Goal: Communication & Community: Answer question/provide support

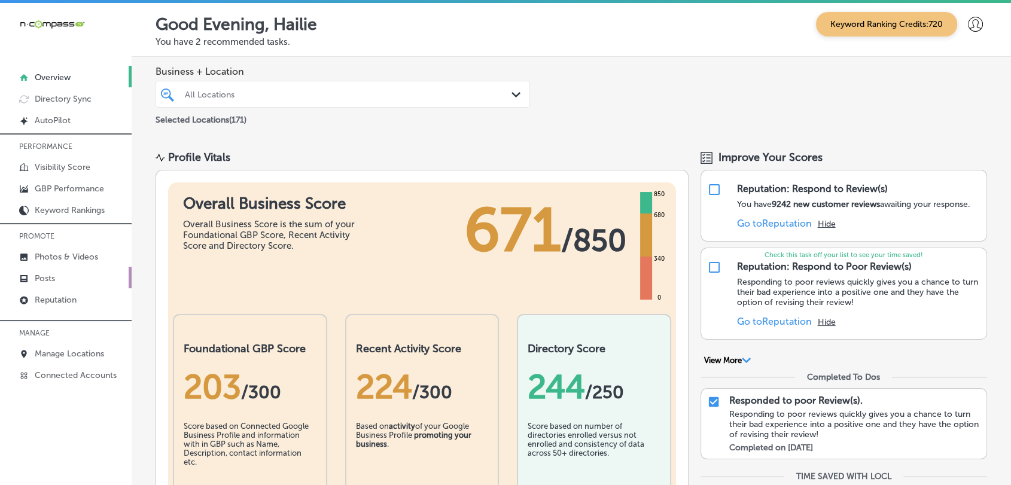
click at [117, 287] on link "Posts" at bounding box center [66, 278] width 132 height 22
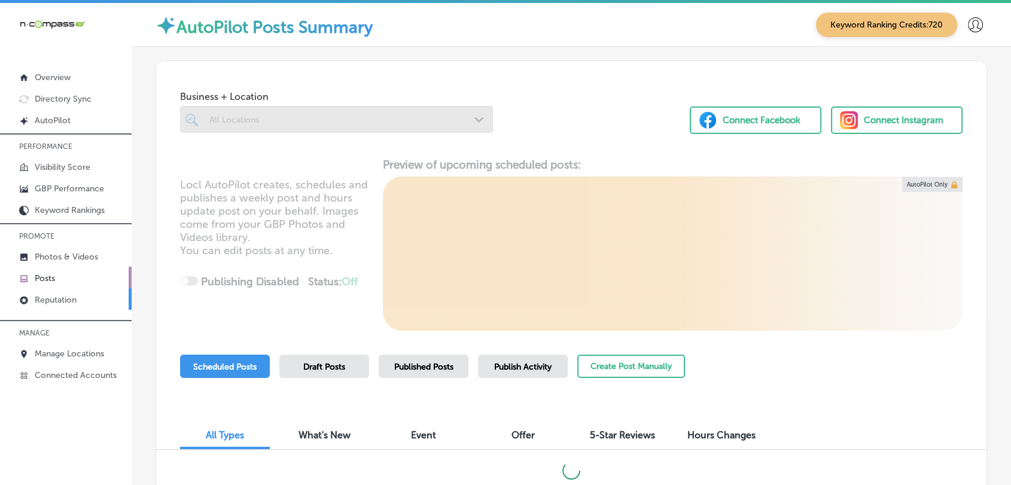
click at [117, 288] on link "Reputation" at bounding box center [66, 299] width 132 height 22
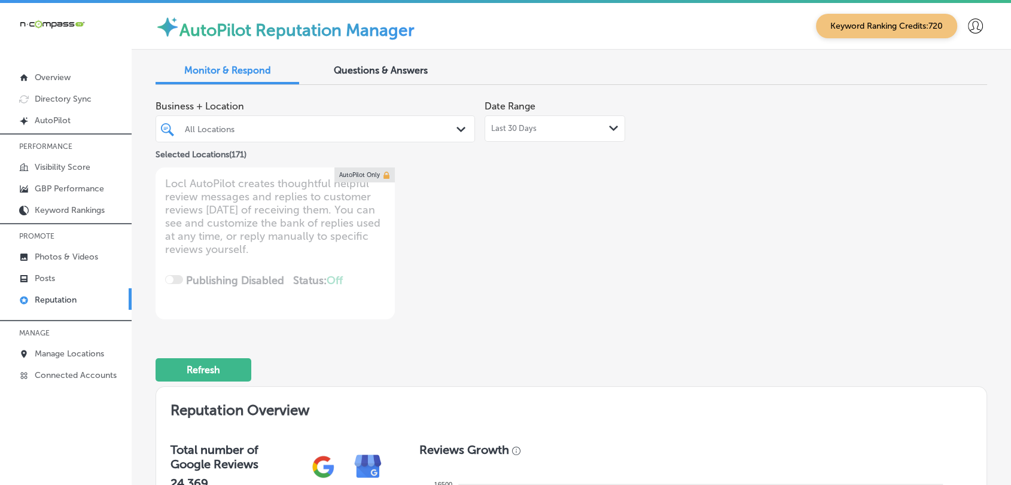
click at [569, 120] on div "Last 30 Days Path Created with Sketch." at bounding box center [555, 129] width 141 height 26
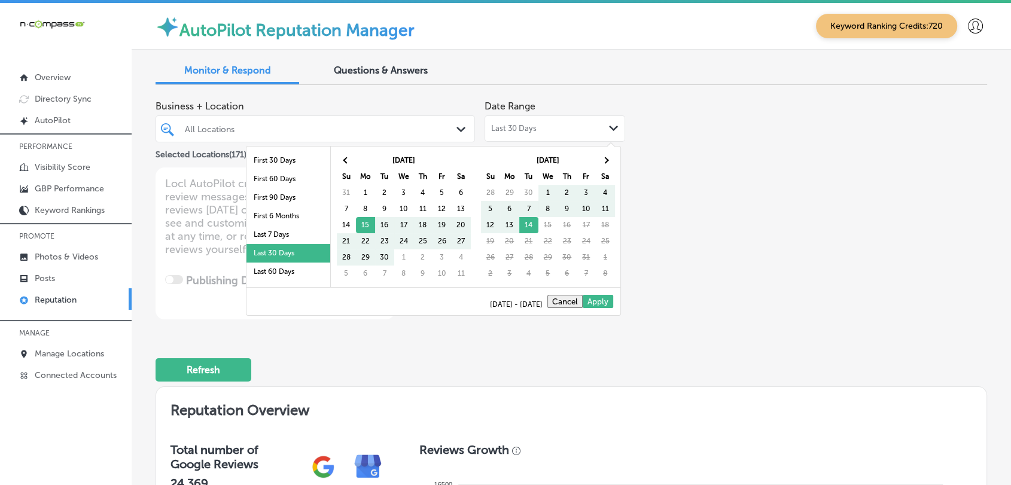
click at [284, 236] on li "Last 7 Days" at bounding box center [289, 235] width 84 height 19
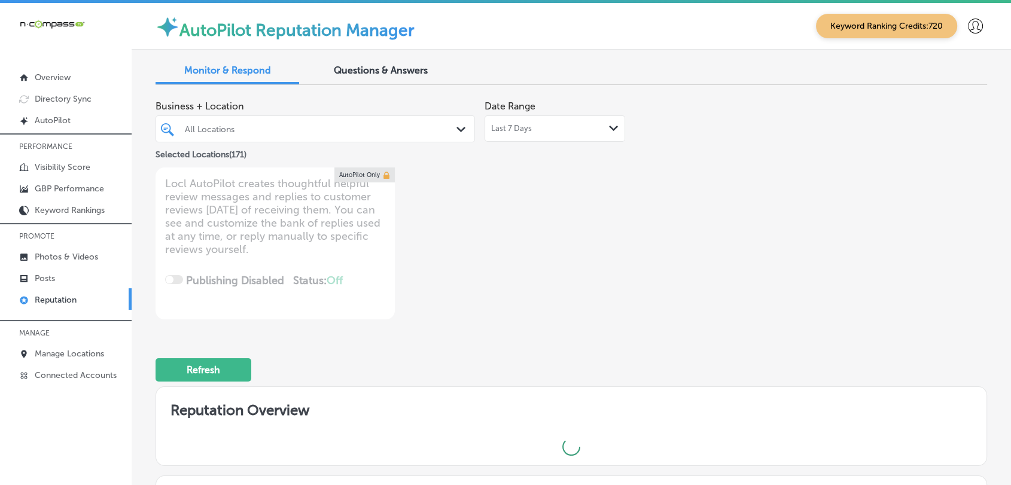
click at [330, 114] on div "Business + Location All Locations Path Created with Sketch." at bounding box center [316, 119] width 320 height 48
click at [330, 121] on div at bounding box center [302, 129] width 237 height 16
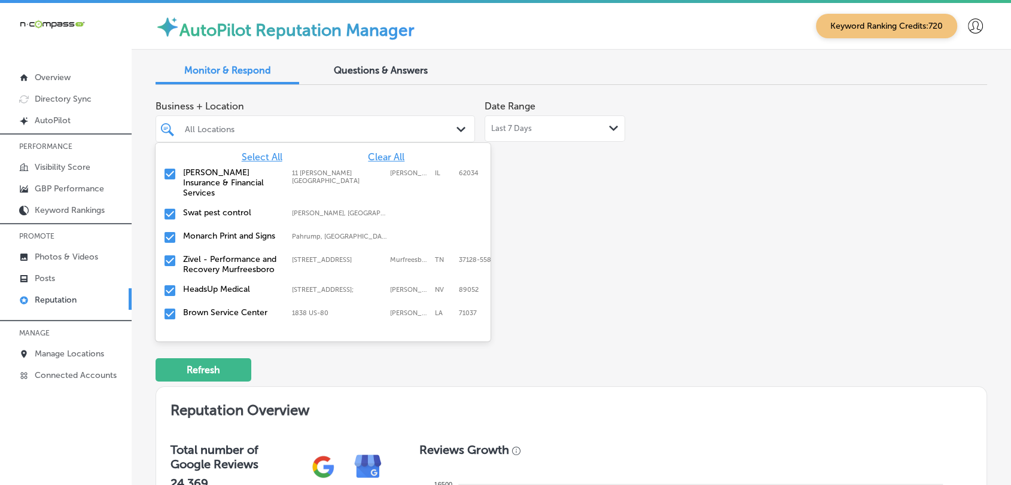
type textarea "x"
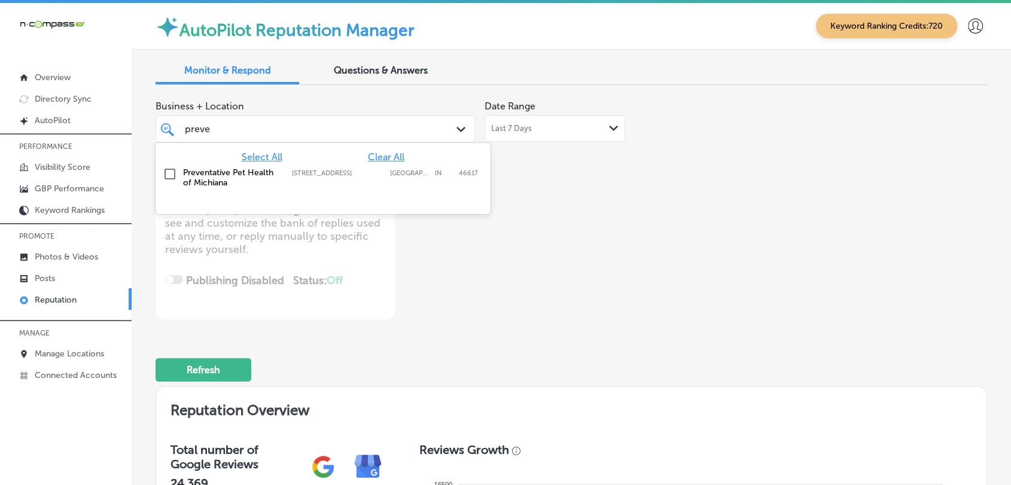
type input "preven"
click at [390, 175] on label "[GEOGRAPHIC_DATA]" at bounding box center [409, 173] width 39 height 8
type textarea "x"
type input "preven"
click at [646, 216] on div "Business + Location option [STREET_ADDRESS]. option [STREET_ADDRESS]. 2 results…" at bounding box center [405, 207] width 499 height 225
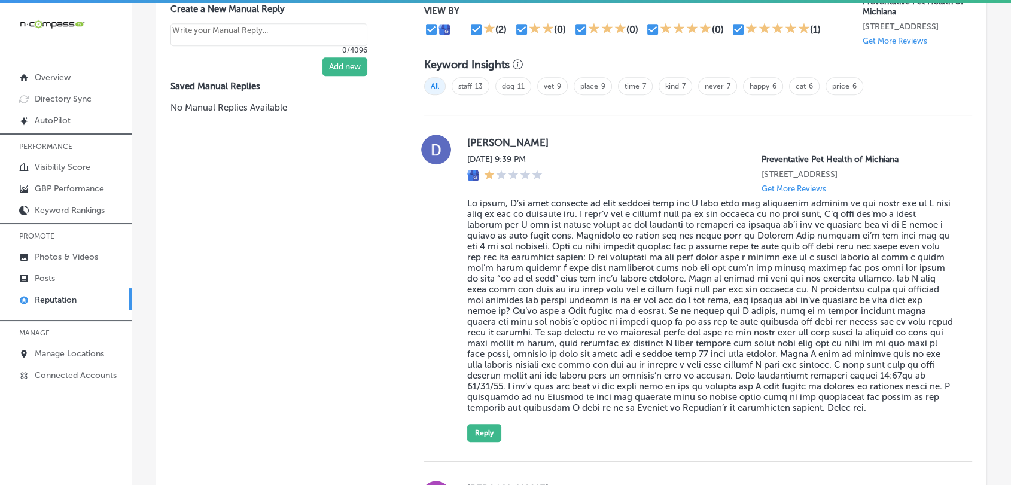
scroll to position [931, 0]
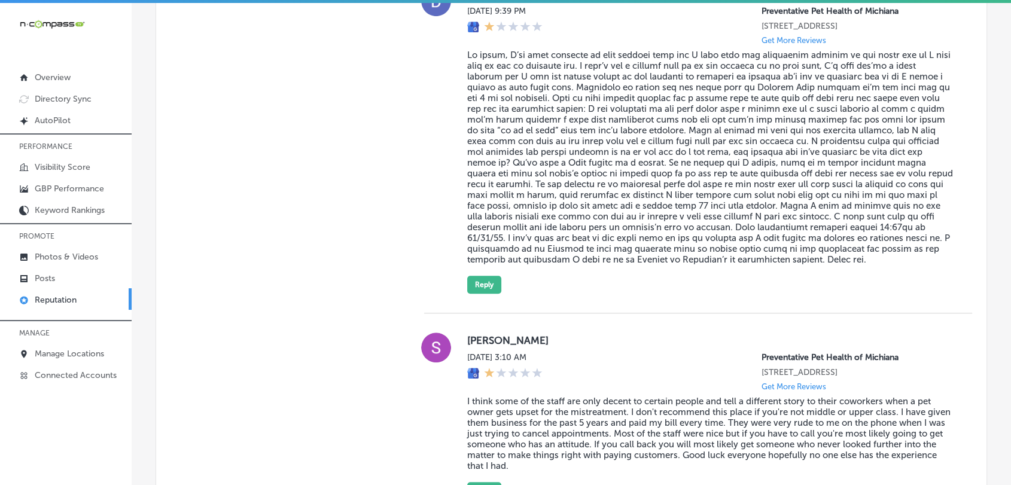
click at [499, 294] on div "[PERSON_NAME][DATE] 9:39 PM Preventative Pet Health of Michiana [STREET_ADDRESS…" at bounding box center [710, 140] width 486 height 308
click at [497, 294] on button "Reply" at bounding box center [484, 285] width 34 height 18
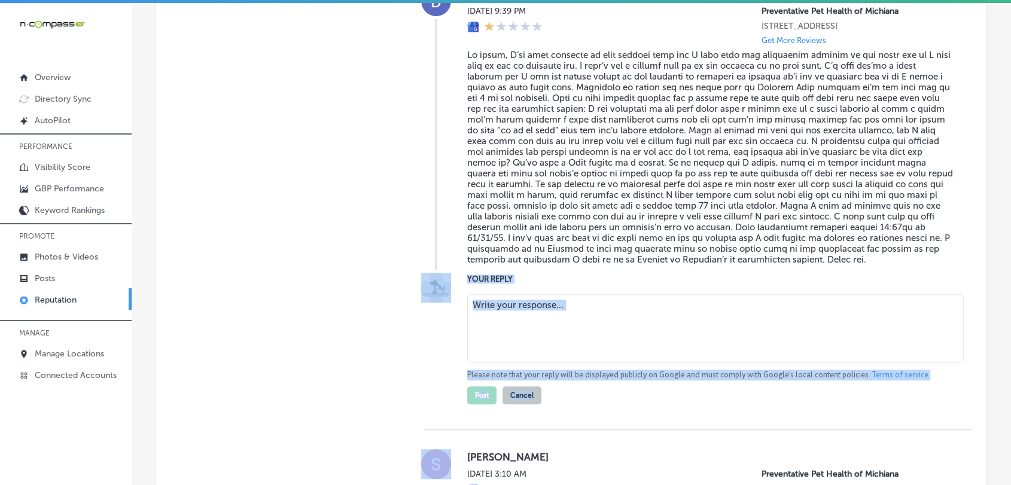
type textarea "x"
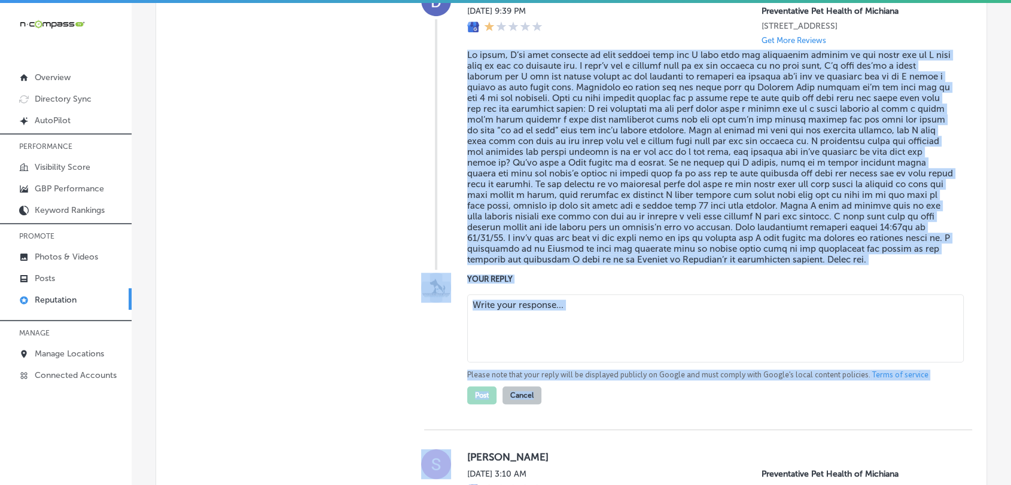
click at [520, 344] on textarea at bounding box center [715, 328] width 497 height 68
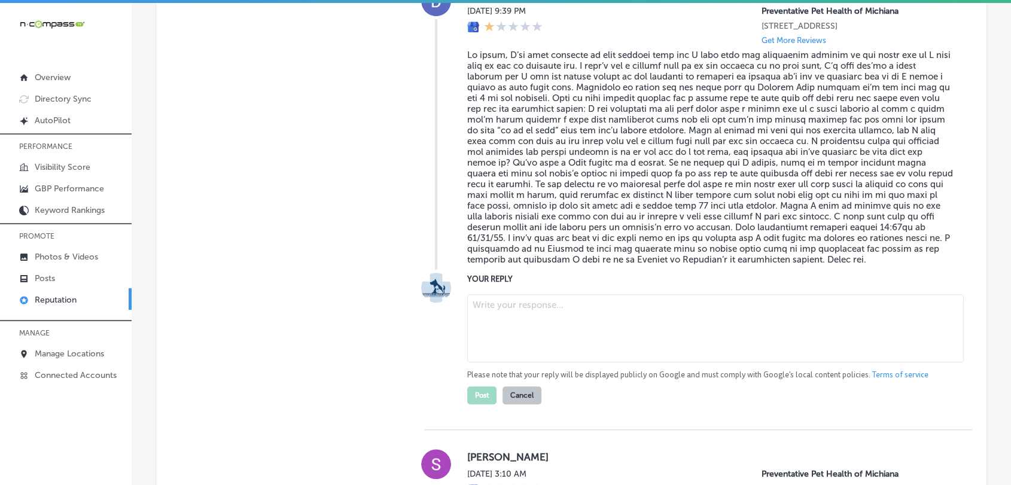
paste textarea "Hi [PERSON_NAME], thank you for taking the time to share your experience. We’re…"
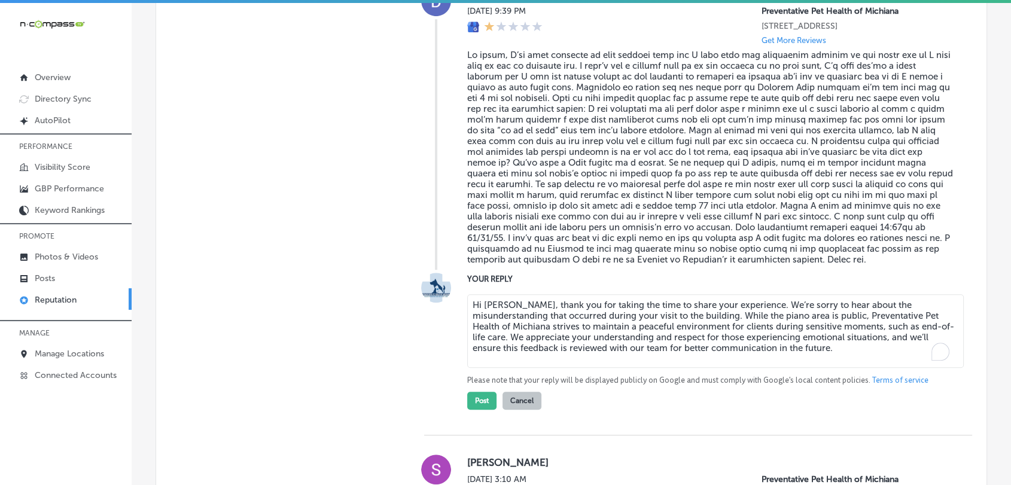
type textarea "Hi [PERSON_NAME], thank you for taking the time to share your experience. We’re…"
type textarea "x"
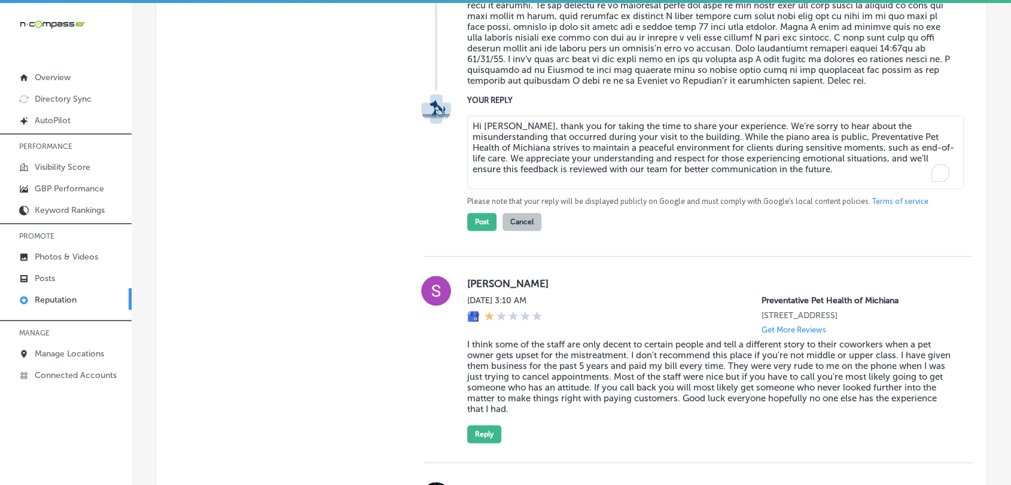
scroll to position [1197, 0]
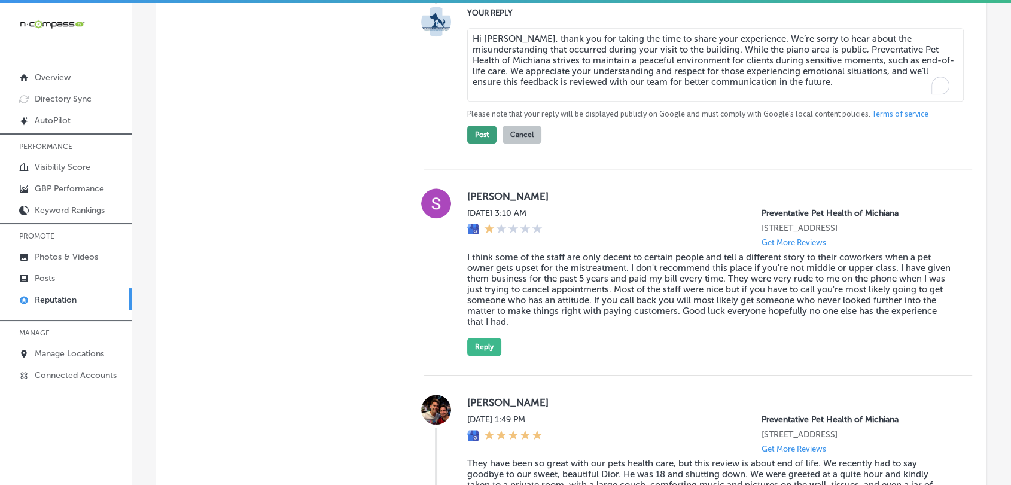
type textarea "Hi [PERSON_NAME], thank you for taking the time to share your experience. We’re…"
click at [475, 144] on button "Post" at bounding box center [481, 135] width 29 height 18
type textarea "x"
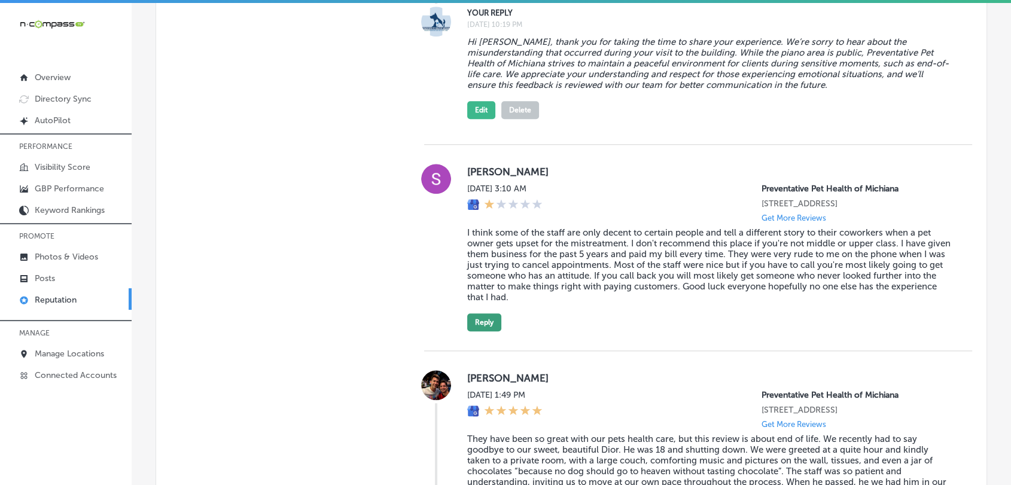
click at [480, 332] on button "Reply" at bounding box center [484, 323] width 34 height 18
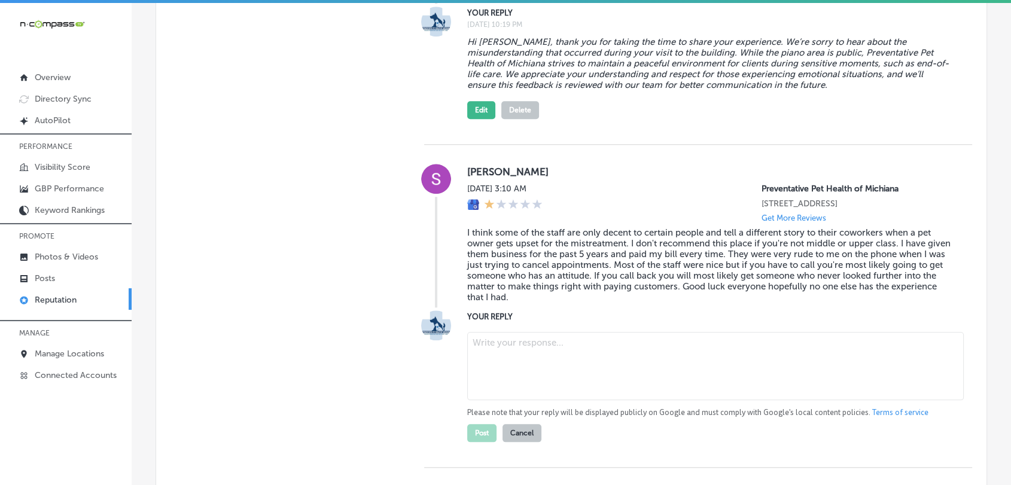
click at [511, 388] on textarea at bounding box center [715, 366] width 497 height 68
paste textarea "Hi [PERSON_NAME], we’re sorry to hear about your recent experience and apprecia…"
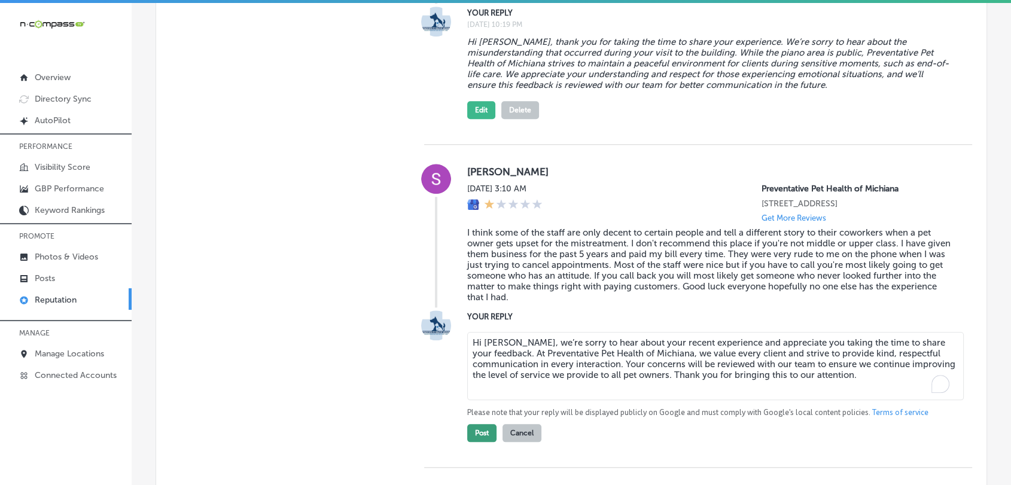
type textarea "Hi [PERSON_NAME], we’re sorry to hear about your recent experience and apprecia…"
click at [489, 415] on button "Post" at bounding box center [481, 433] width 29 height 18
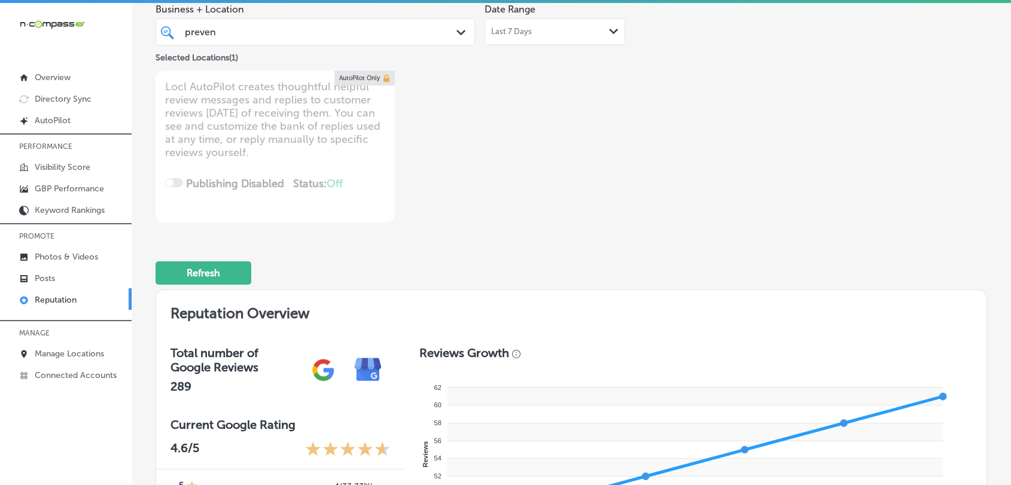
scroll to position [0, 0]
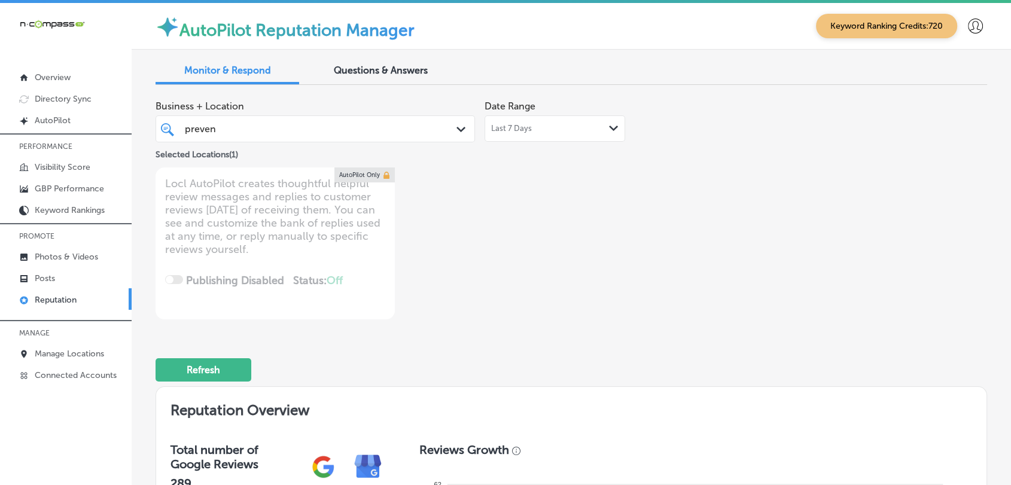
click at [308, 129] on div "preven preven" at bounding box center [302, 129] width 237 height 16
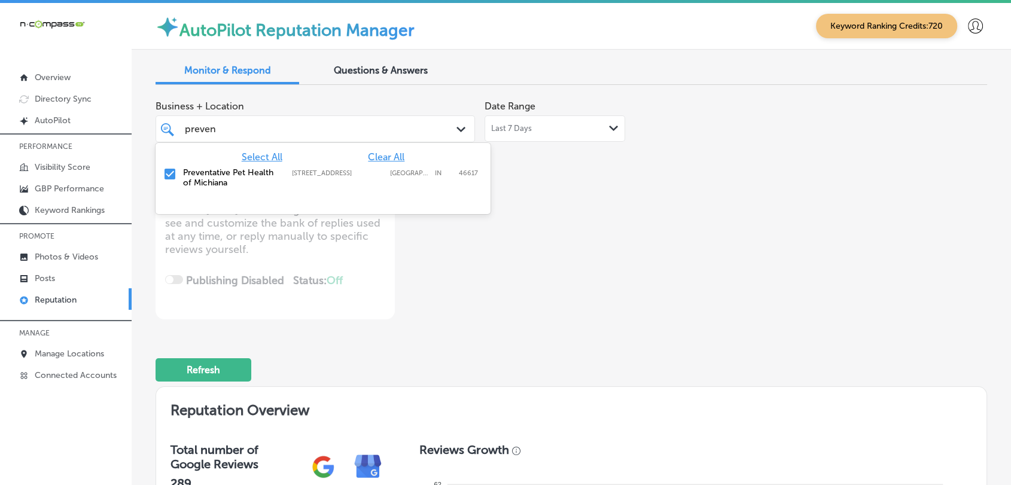
click at [266, 161] on span "Select All" at bounding box center [262, 156] width 41 height 11
click at [569, 148] on div "Business + Location option [STREET_ADDRESS]. option focused, 1 of 172. 2 result…" at bounding box center [405, 128] width 499 height 67
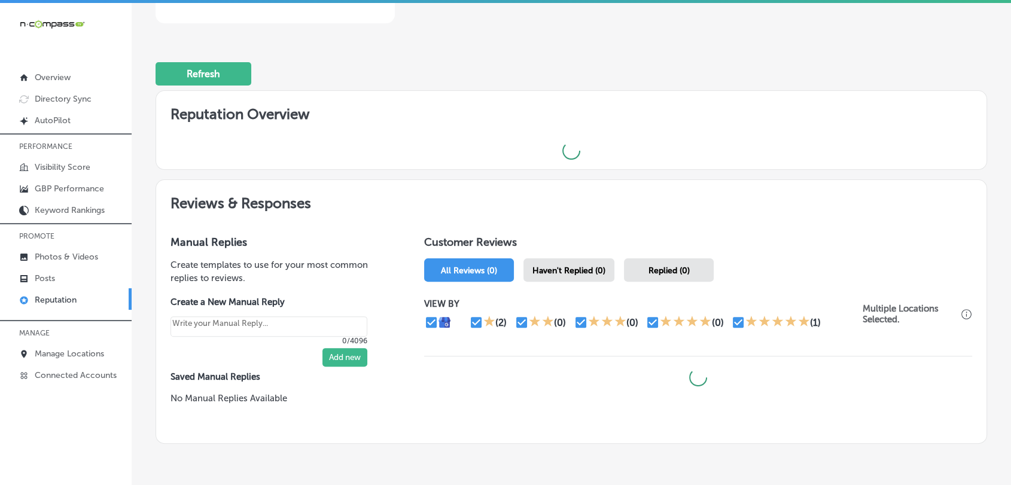
scroll to position [339, 0]
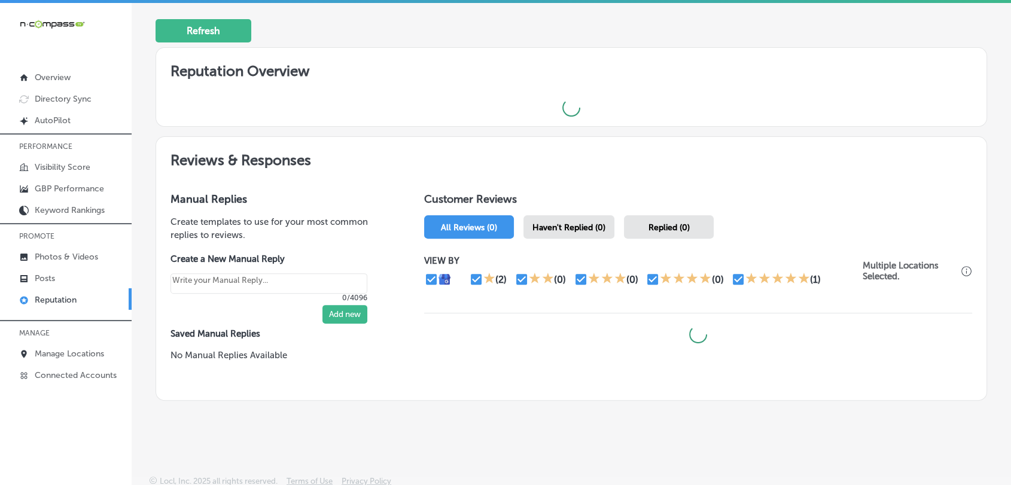
click at [539, 204] on h1 "Customer Reviews" at bounding box center [698, 202] width 548 height 18
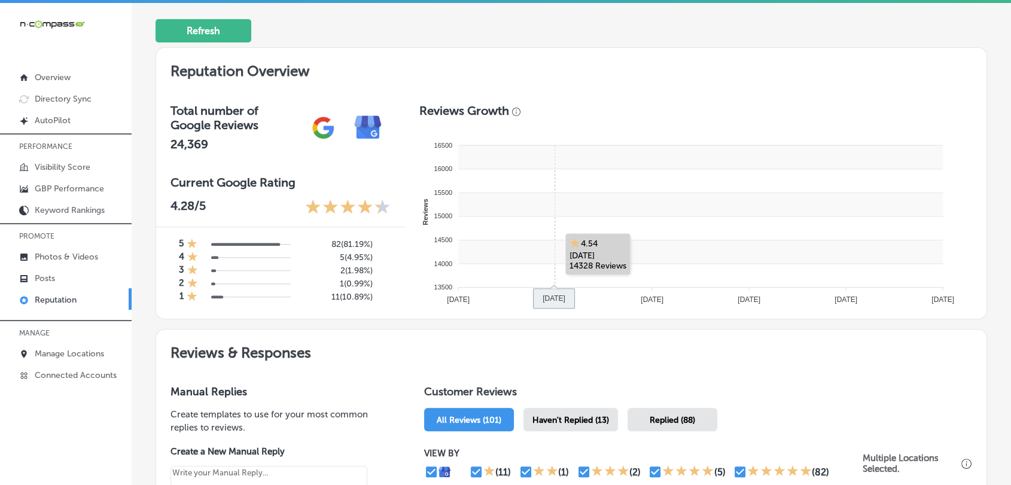
click at [575, 240] on rect at bounding box center [701, 252] width 485 height 24
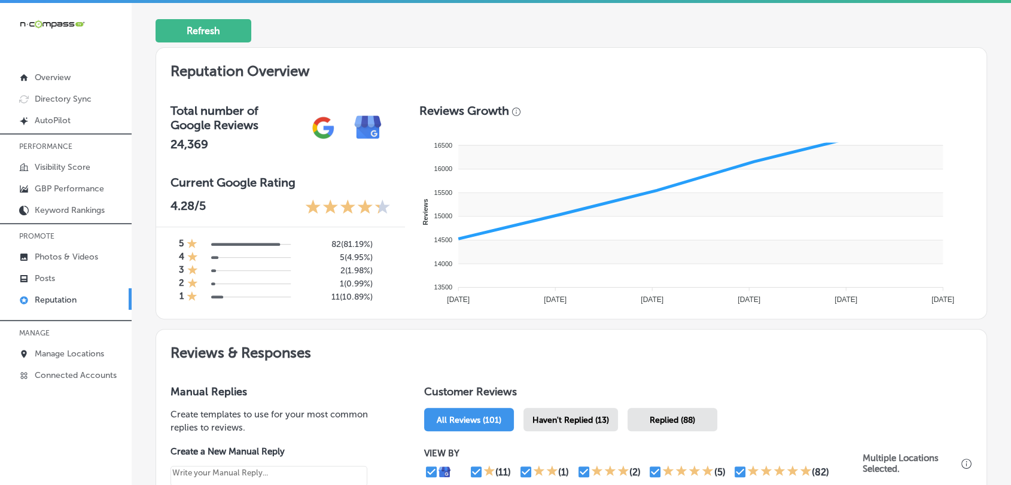
click at [579, 393] on h1 "Customer Reviews" at bounding box center [698, 394] width 548 height 18
click at [578, 415] on span "Haven't Replied (13)" at bounding box center [571, 420] width 77 height 10
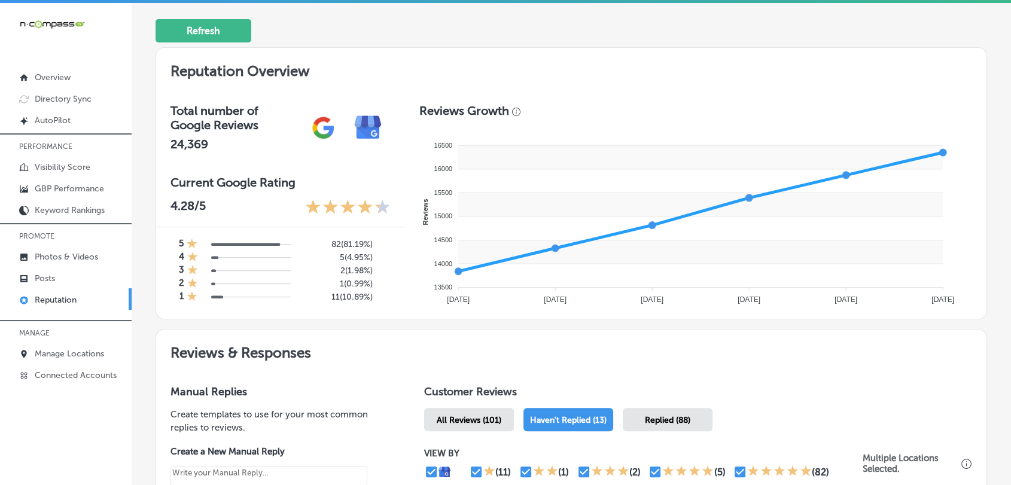
type textarea "x"
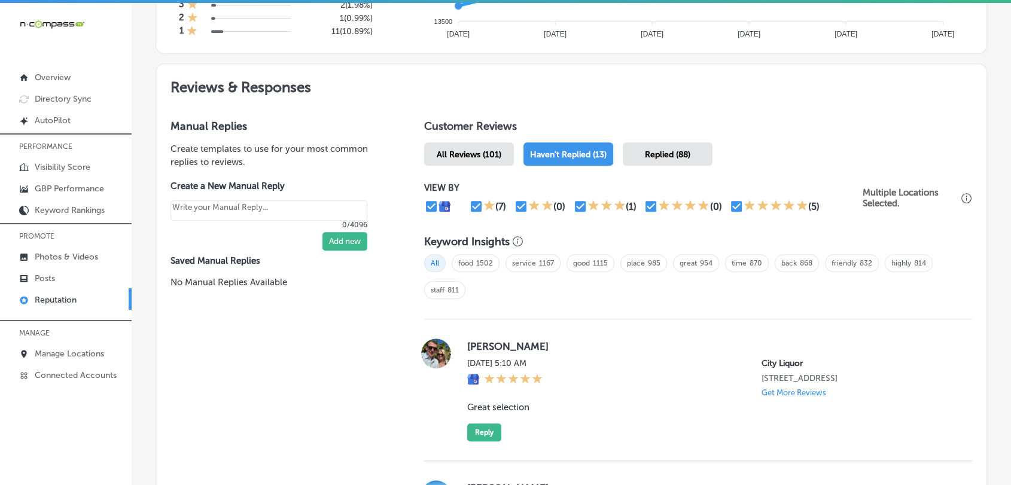
click at [644, 207] on input "checkbox" at bounding box center [651, 206] width 14 height 14
checkbox input "false"
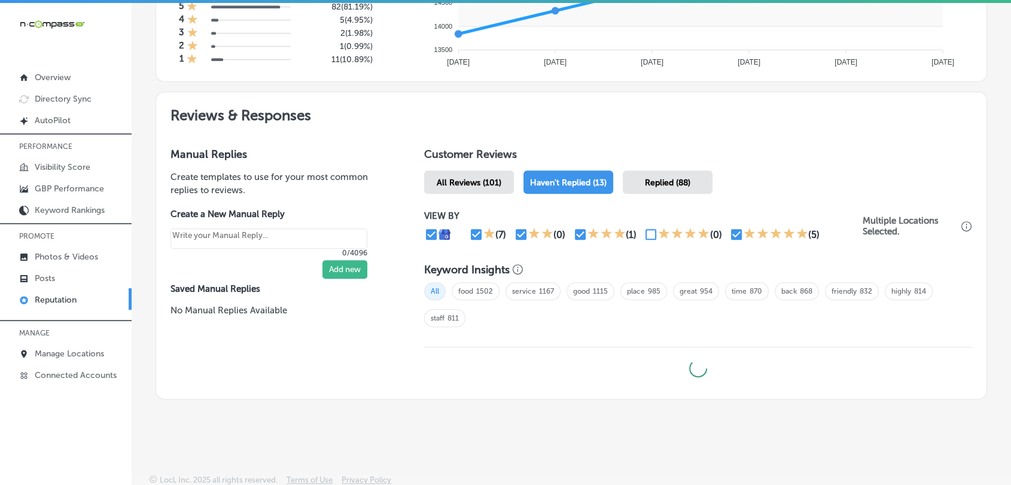
click at [744, 231] on icon at bounding box center [750, 233] width 12 height 12
type textarea "x"
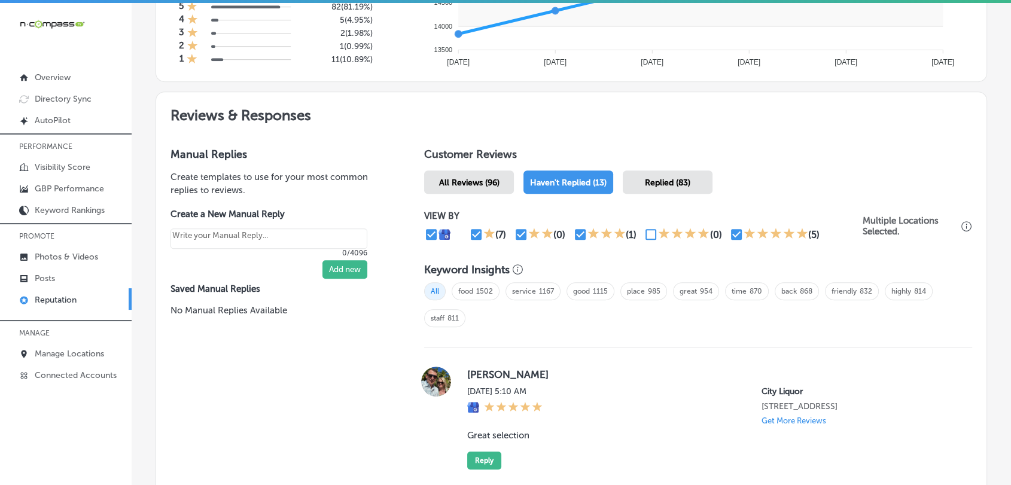
click at [734, 230] on input "checkbox" at bounding box center [737, 234] width 14 height 14
checkbox input "false"
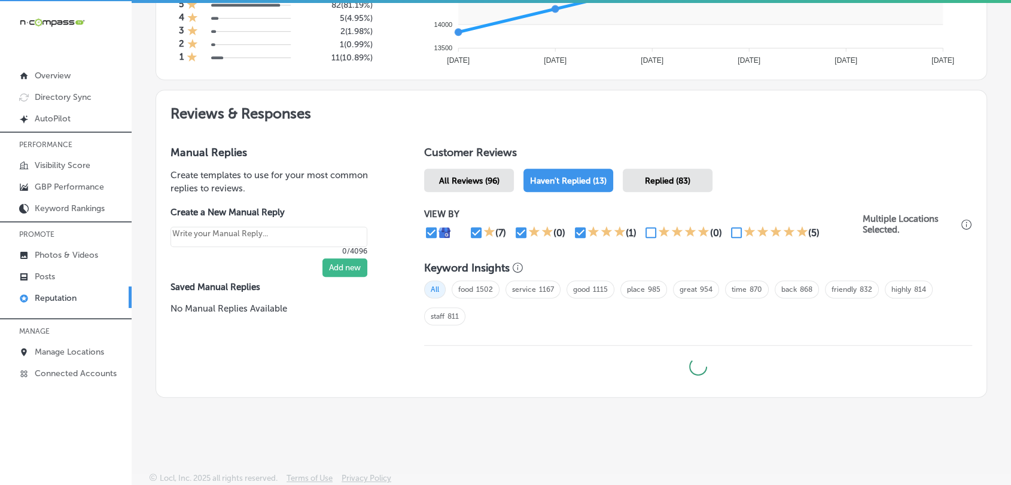
type textarea "x"
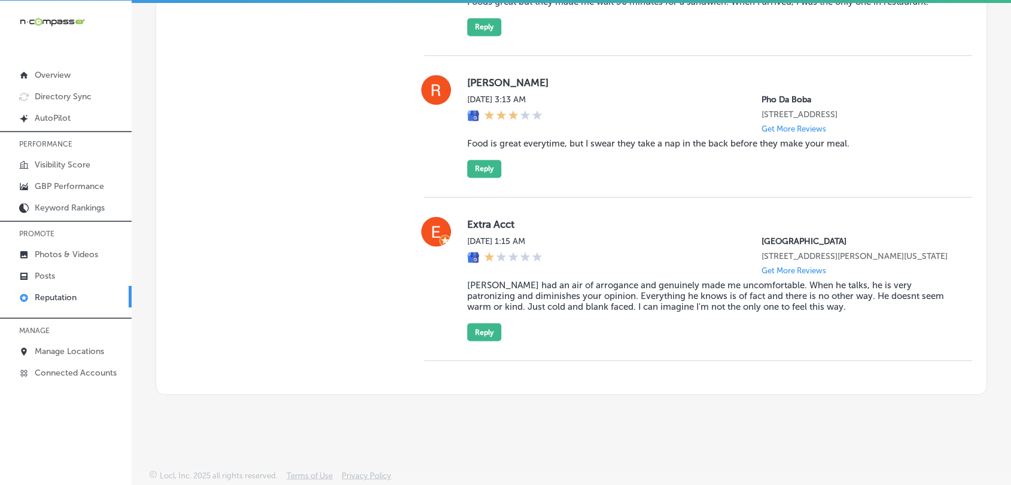
scroll to position [1997, 0]
click at [528, 281] on blockquote "[PERSON_NAME] had an air of arrogance and genuinely made me uncomfortable. When…" at bounding box center [710, 296] width 486 height 32
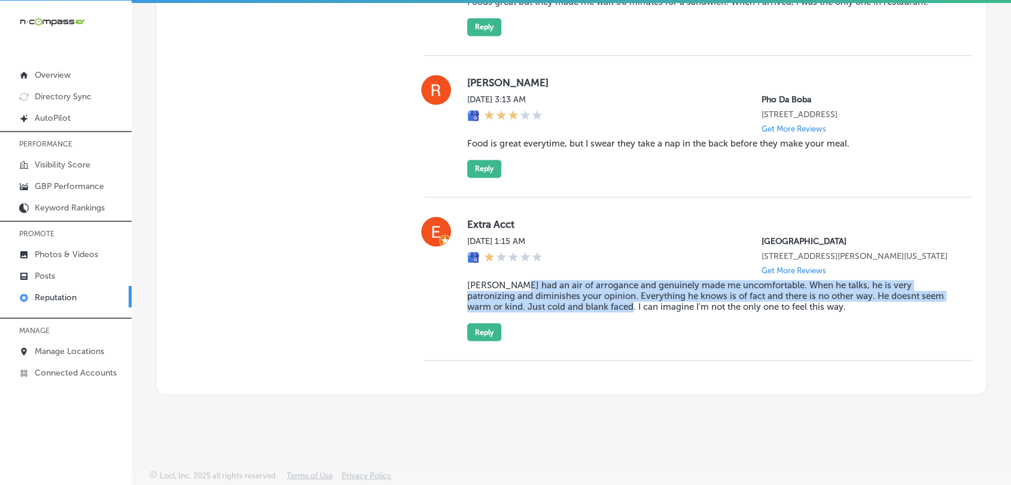
drag, startPoint x: 513, startPoint y: 286, endPoint x: 605, endPoint y: 306, distance: 94.4
click at [598, 301] on blockquote "[PERSON_NAME] had an air of arrogance and genuinely made me uncomfortable. When…" at bounding box center [710, 296] width 486 height 32
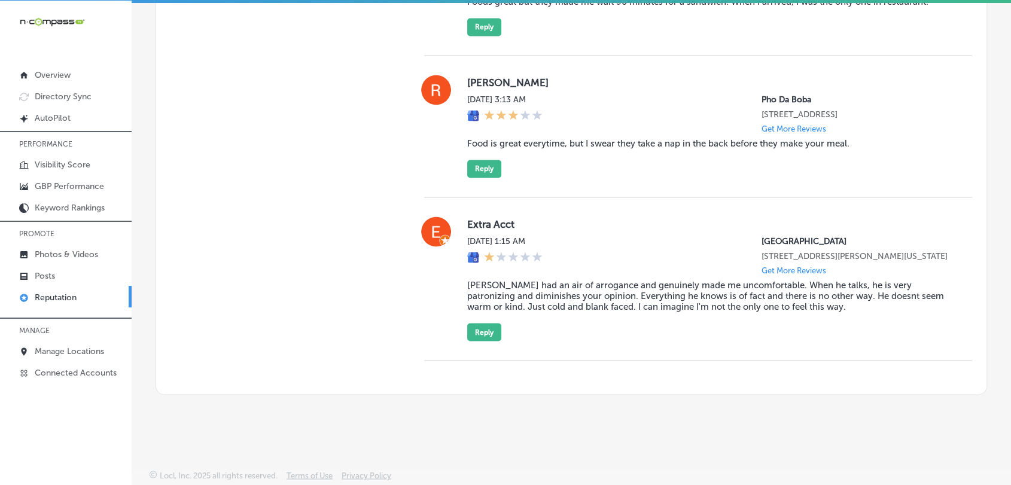
click at [654, 333] on div "Extra Acct [DATE] 1:15 AM [GEOGRAPHIC_DATA] [STREET_ADDRESS][PERSON_NAME][US_ST…" at bounding box center [710, 279] width 486 height 124
click at [680, 281] on blockquote "[PERSON_NAME] had an air of arrogance and genuinely made me uncomfortable. When…" at bounding box center [710, 296] width 486 height 32
drag, startPoint x: 628, startPoint y: 293, endPoint x: 680, endPoint y: 295, distance: 52.1
click at [680, 295] on blockquote "[PERSON_NAME] had an air of arrogance and genuinely made me uncomfortable. When…" at bounding box center [710, 296] width 486 height 32
click at [797, 322] on div "Extra Acct [DATE] 1:15 AM [GEOGRAPHIC_DATA] [STREET_ADDRESS][PERSON_NAME][US_ST…" at bounding box center [710, 279] width 486 height 124
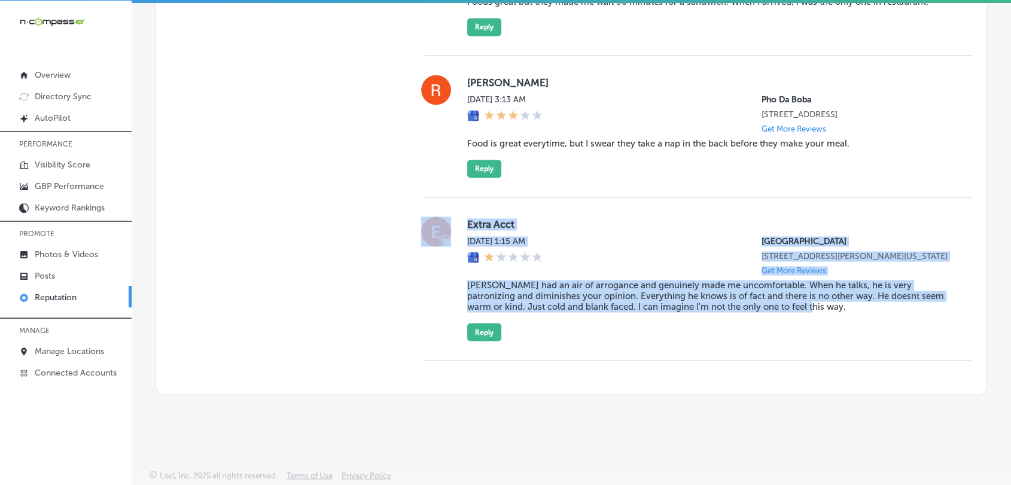
drag, startPoint x: 798, startPoint y: 318, endPoint x: 441, endPoint y: 281, distance: 359.2
click at [441, 281] on div "Extra Acct [DATE] 1:15 AM [GEOGRAPHIC_DATA] [STREET_ADDRESS][PERSON_NAME][US_ST…" at bounding box center [698, 279] width 548 height 124
click at [512, 274] on div "Extra Acct [DATE] 1:15 AM [GEOGRAPHIC_DATA] [STREET_ADDRESS][PERSON_NAME][US_ST…" at bounding box center [710, 279] width 486 height 124
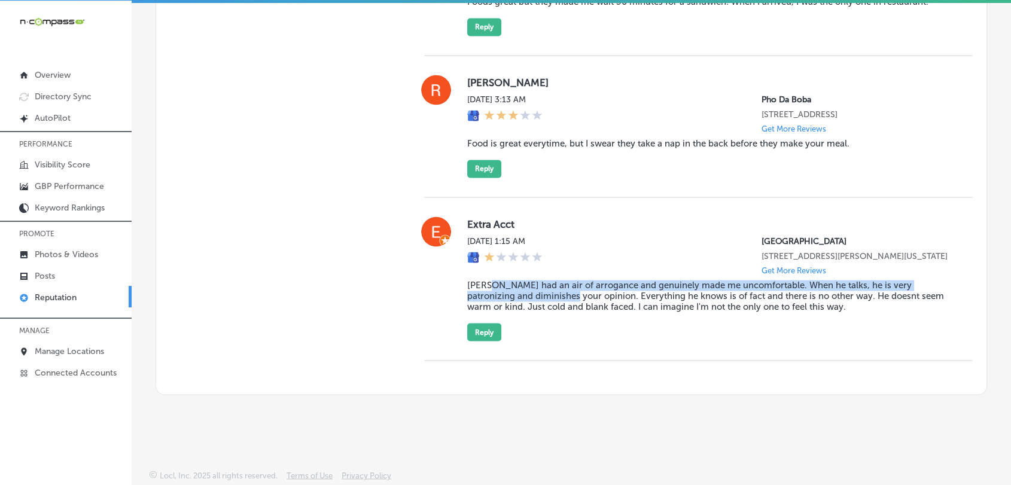
drag, startPoint x: 492, startPoint y: 291, endPoint x: 557, endPoint y: 296, distance: 64.9
click at [551, 296] on blockquote "[PERSON_NAME] had an air of arrogance and genuinely made me uncomfortable. When…" at bounding box center [710, 296] width 486 height 32
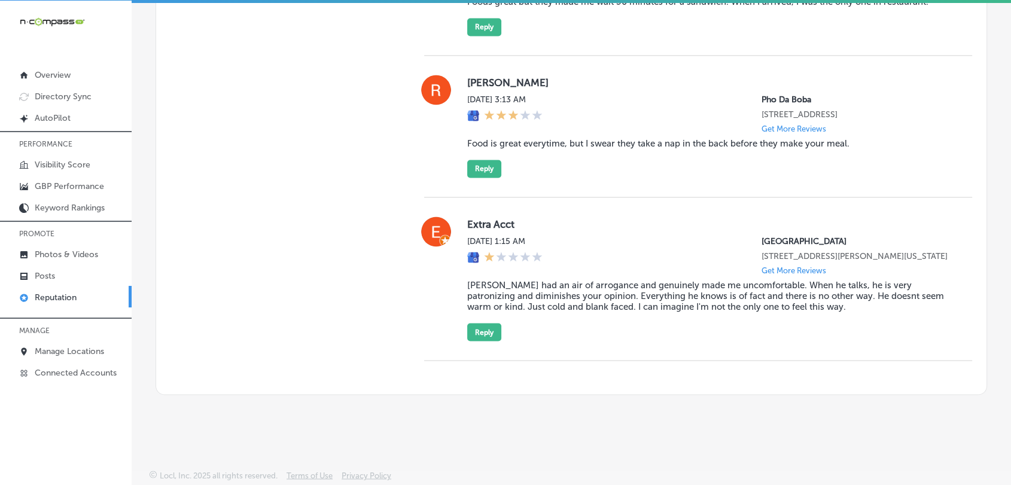
drag, startPoint x: 703, startPoint y: 317, endPoint x: 747, endPoint y: 320, distance: 44.4
click at [703, 317] on div "Extra Acct [DATE] 1:15 AM [GEOGRAPHIC_DATA] [STREET_ADDRESS][PERSON_NAME][US_ST…" at bounding box center [710, 279] width 486 height 124
click at [782, 322] on div "Extra Acct [DATE] 1:15 AM [GEOGRAPHIC_DATA] [STREET_ADDRESS][PERSON_NAME][US_ST…" at bounding box center [710, 279] width 486 height 124
click at [791, 314] on div "Extra Acct [DATE] 1:15 AM [GEOGRAPHIC_DATA] [STREET_ADDRESS][PERSON_NAME][US_ST…" at bounding box center [710, 279] width 486 height 124
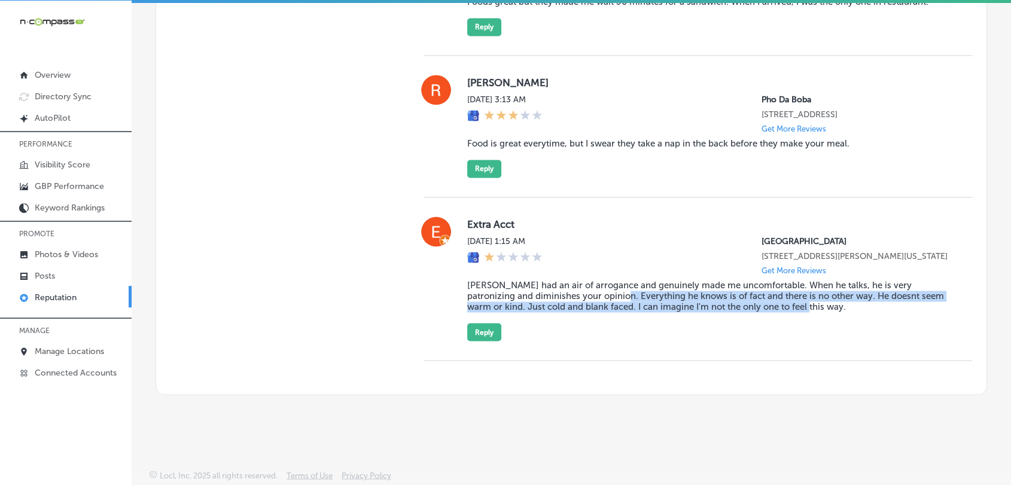
drag, startPoint x: 719, startPoint y: 301, endPoint x: 588, endPoint y: 294, distance: 131.3
click at [589, 294] on div "Extra Acct [DATE] 1:15 AM [GEOGRAPHIC_DATA] [STREET_ADDRESS][PERSON_NAME][US_ST…" at bounding box center [710, 279] width 486 height 124
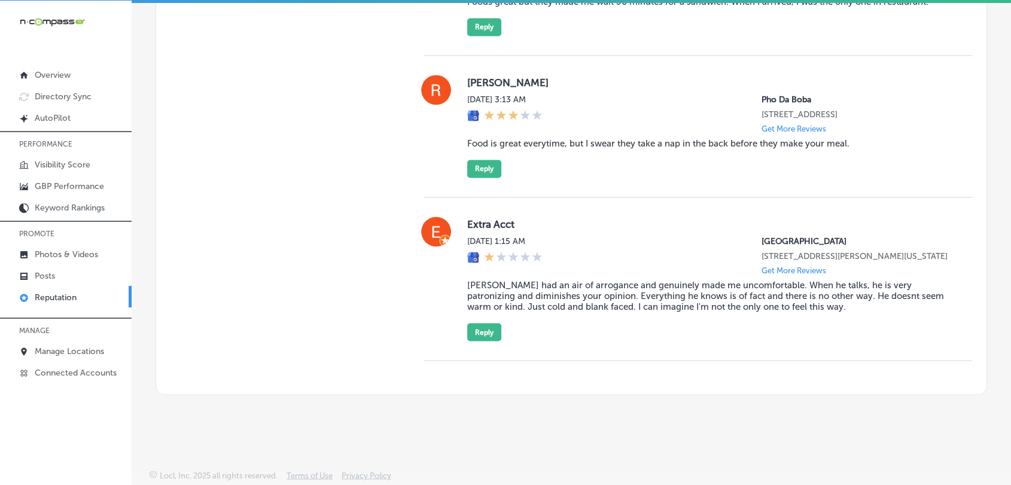
click at [587, 293] on blockquote "[PERSON_NAME] had an air of arrogance and genuinely made me uncomfortable. When…" at bounding box center [710, 296] width 486 height 32
click at [498, 281] on blockquote "[PERSON_NAME] had an air of arrogance and genuinely made me uncomfortable. When…" at bounding box center [710, 296] width 486 height 32
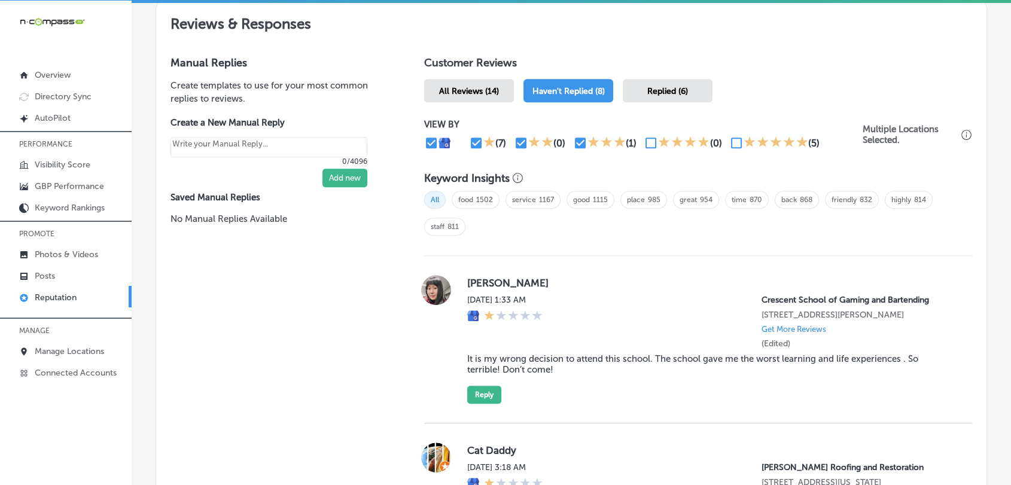
click at [478, 141] on input "checkbox" at bounding box center [476, 143] width 14 height 14
checkbox input "false"
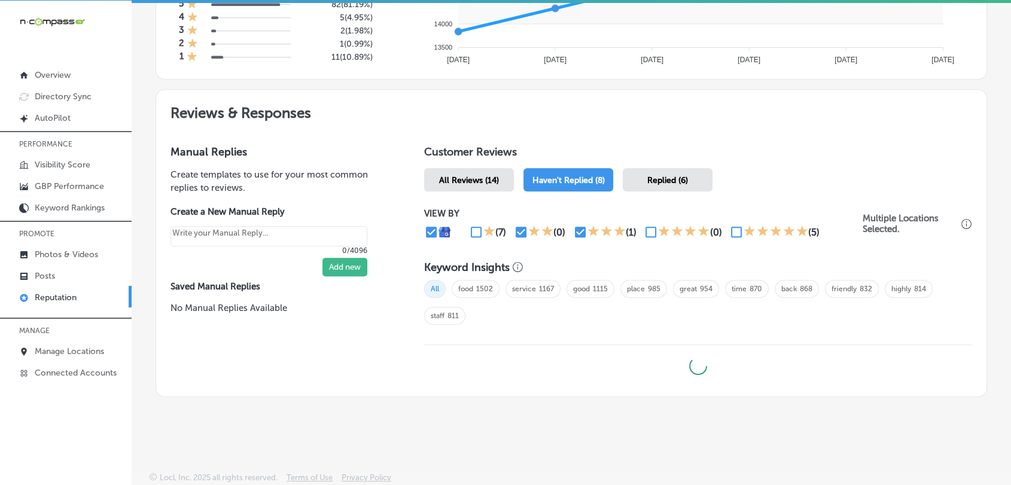
type textarea "x"
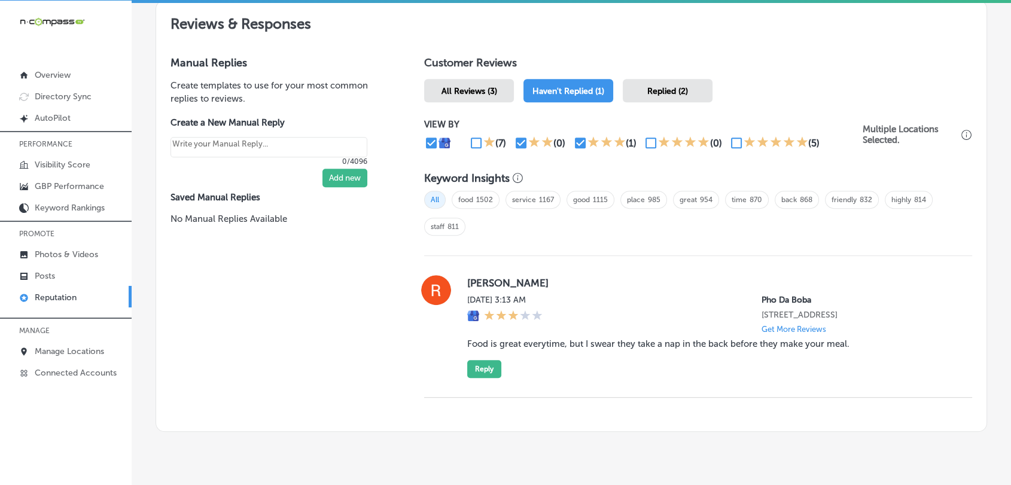
click at [525, 226] on div "All food 1502 service 1167 good 1115 place 985 great 954 time 870 back 868 frie…" at bounding box center [698, 218] width 548 height 66
click at [516, 142] on input "checkbox" at bounding box center [521, 143] width 14 height 14
checkbox input "false"
type textarea "x"
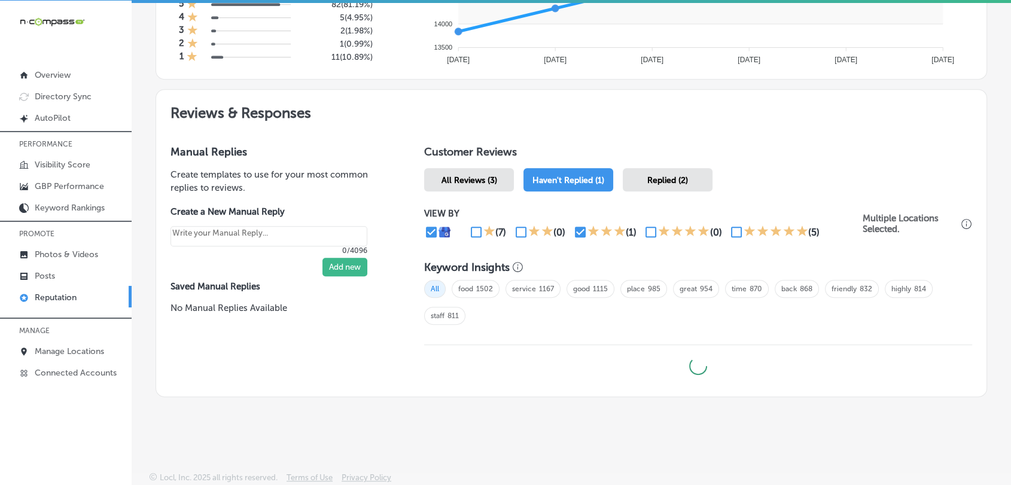
click at [577, 226] on input "checkbox" at bounding box center [580, 232] width 14 height 14
checkbox input "false"
type textarea "x"
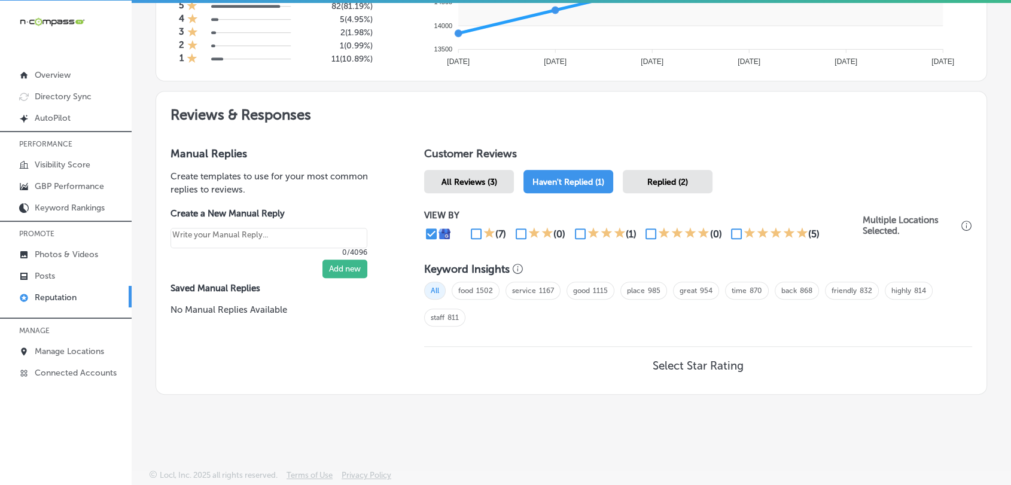
scroll to position [572, 0]
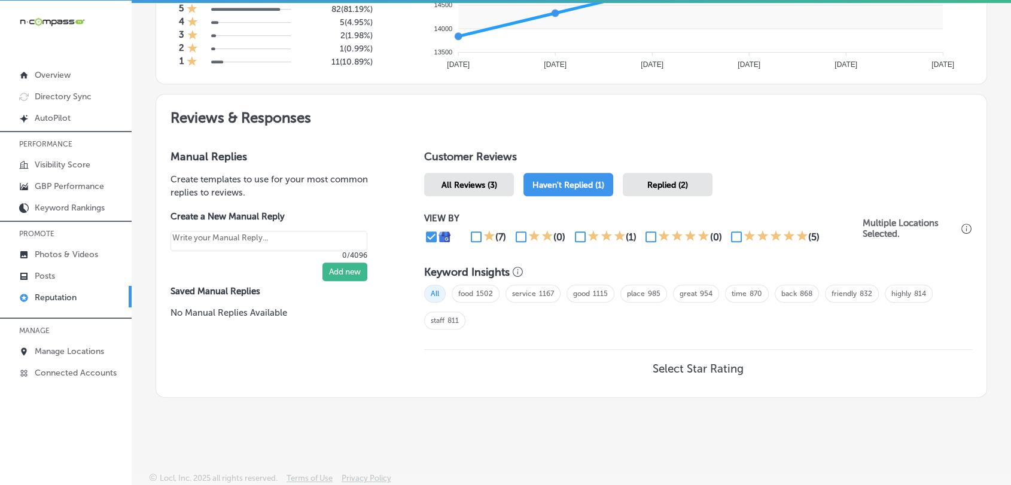
click at [646, 233] on input "checkbox" at bounding box center [651, 237] width 14 height 14
checkbox input "true"
type textarea "x"
click at [737, 241] on div "VIEW BY (7) (0) (1) (0) (5) Multiple Locations Selected." at bounding box center [698, 228] width 548 height 55
click at [737, 236] on input "checkbox" at bounding box center [737, 237] width 14 height 14
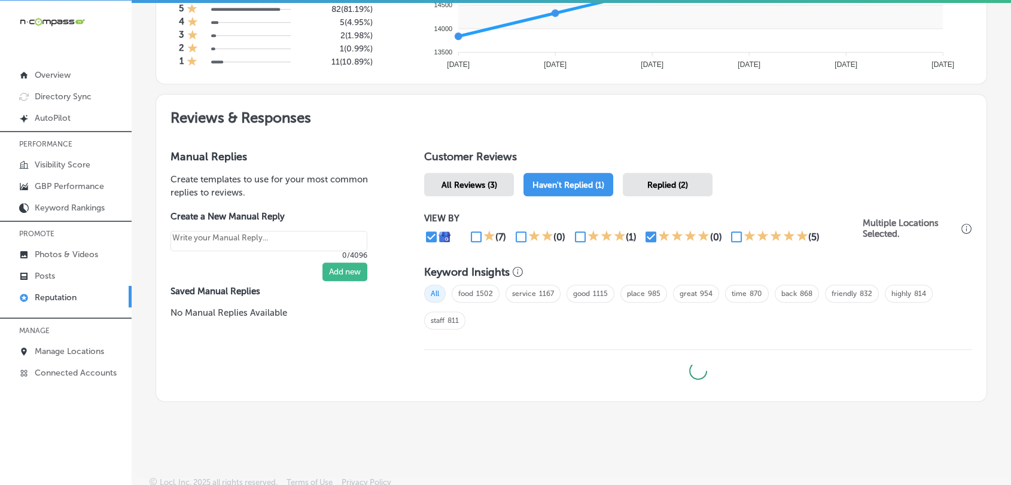
checkbox input "true"
type textarea "x"
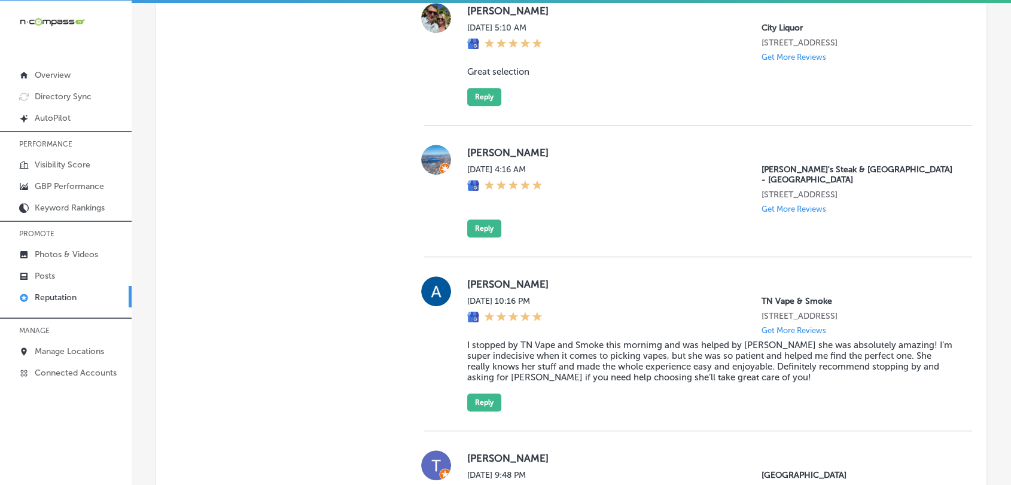
scroll to position [806, 0]
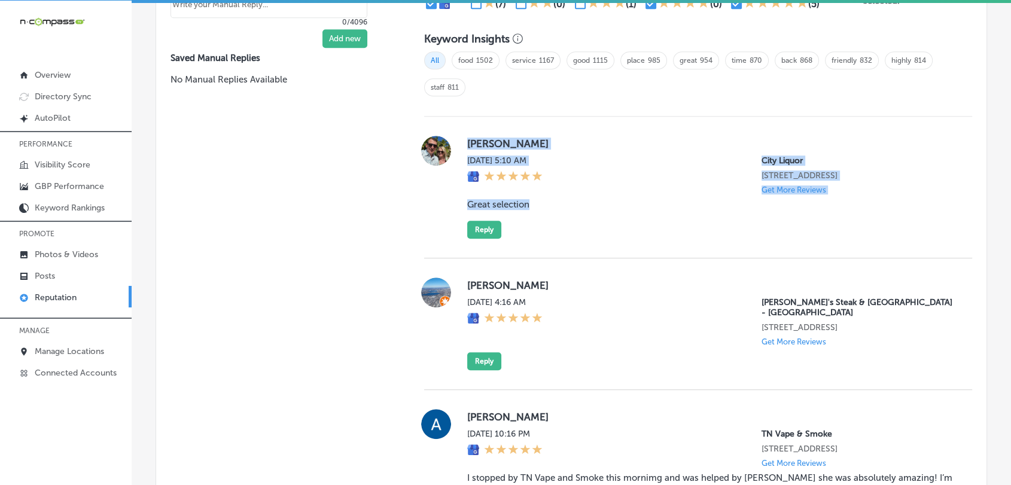
drag, startPoint x: 522, startPoint y: 205, endPoint x: 460, endPoint y: 134, distance: 95.0
click at [460, 136] on div "[PERSON_NAME] [DATE] 5:10 AM City Liquor [STREET_ADDRESS] Get More Reviews Grea…" at bounding box center [698, 187] width 548 height 103
copy div "[PERSON_NAME] [DATE] 5:10 AM City Liquor [STREET_ADDRESS] Get More Reviews Grea…"
click at [485, 234] on button "Reply" at bounding box center [484, 230] width 34 height 18
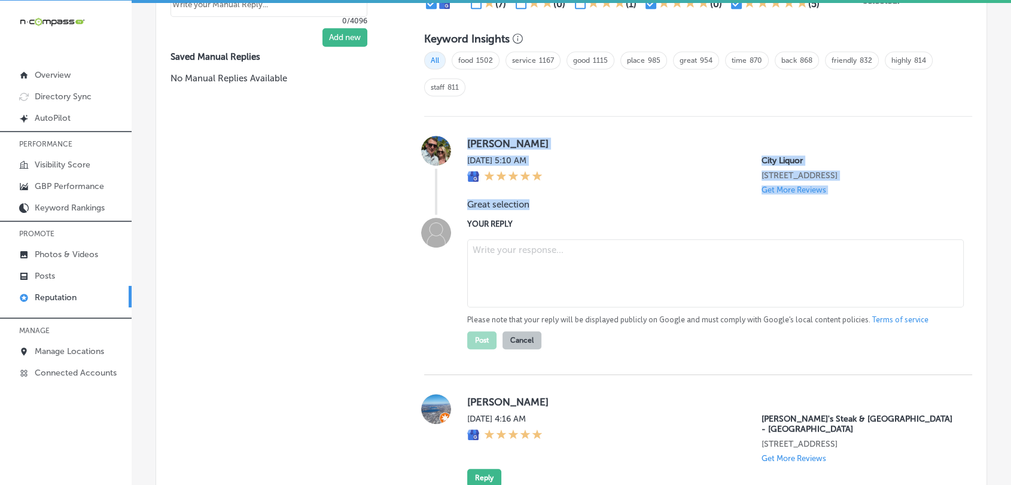
click at [536, 276] on textarea at bounding box center [715, 273] width 497 height 68
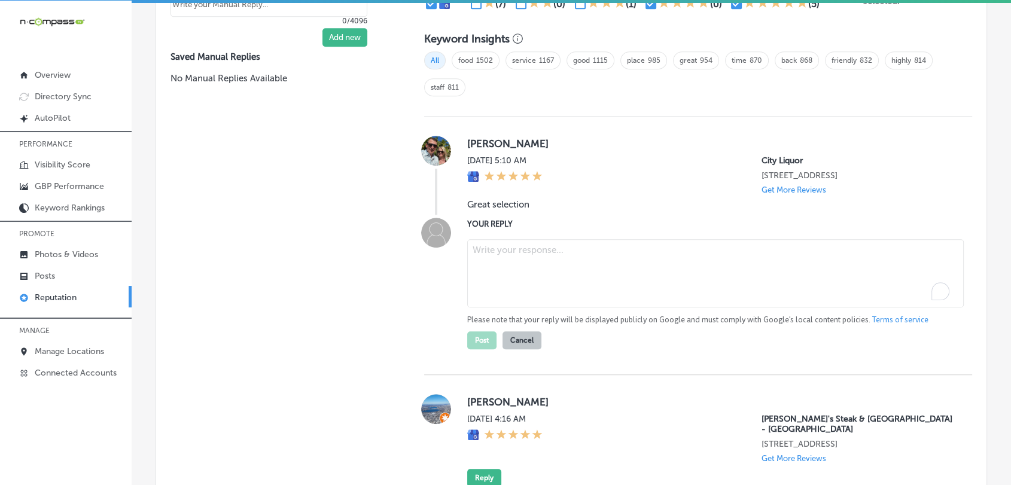
paste textarea "We’re happy to hear you enjoyed our great selection, [PERSON_NAME]! At [GEOGRAP…"
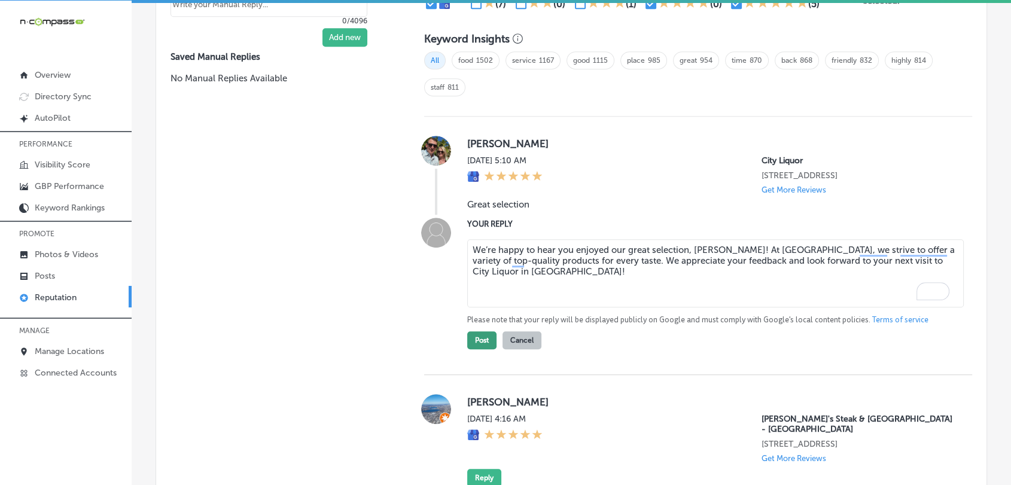
type textarea "We’re happy to hear you enjoyed our great selection, [PERSON_NAME]! At [GEOGRAP…"
click at [467, 340] on button "Post" at bounding box center [481, 341] width 29 height 18
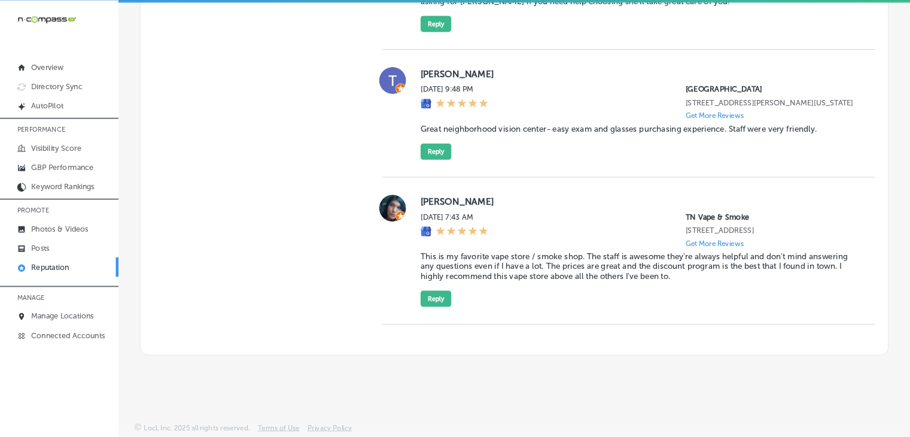
scroll to position [2, 0]
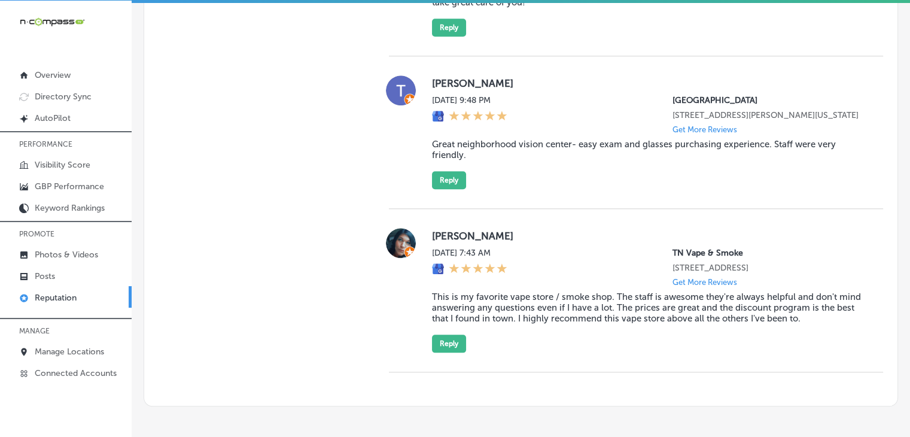
type textarea "x"
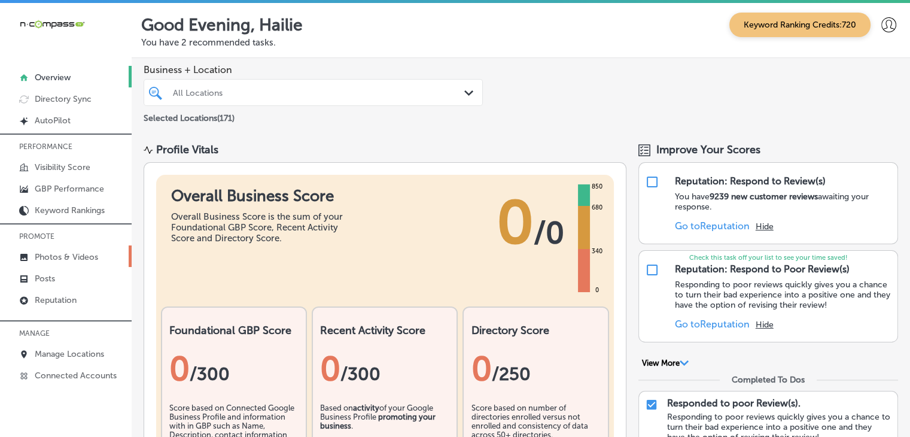
click at [78, 254] on p "Photos & Videos" at bounding box center [66, 257] width 63 height 10
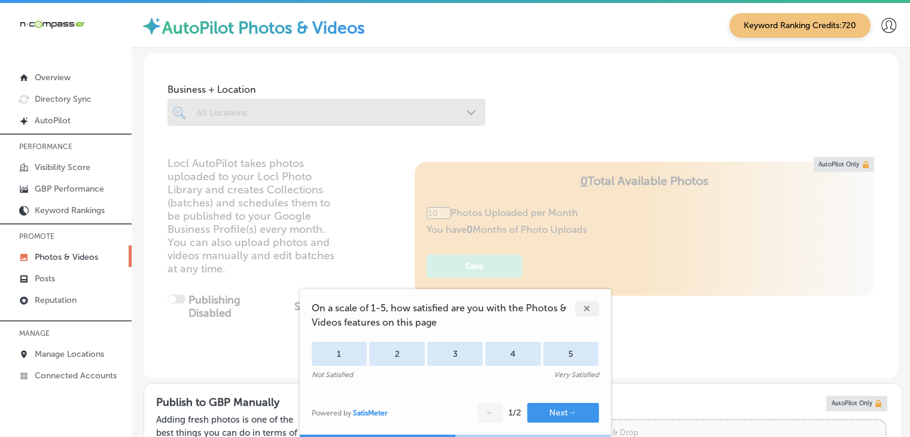
click at [320, 123] on div at bounding box center [327, 112] width 318 height 27
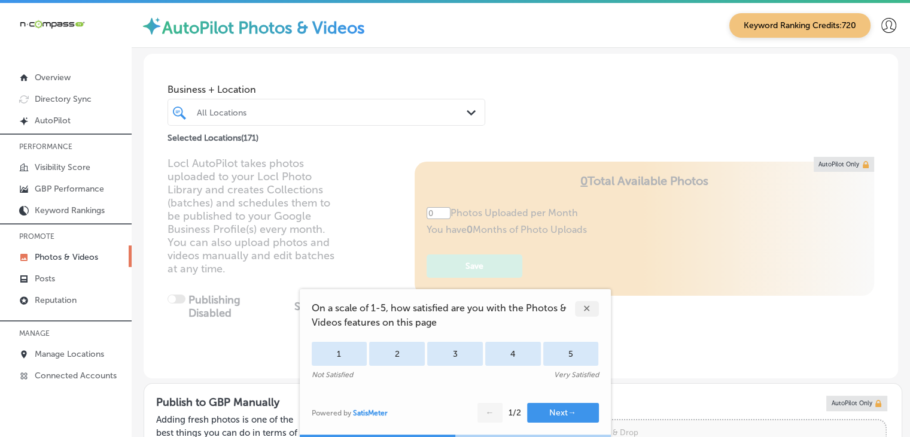
click at [321, 110] on div "All Locations" at bounding box center [332, 112] width 271 height 10
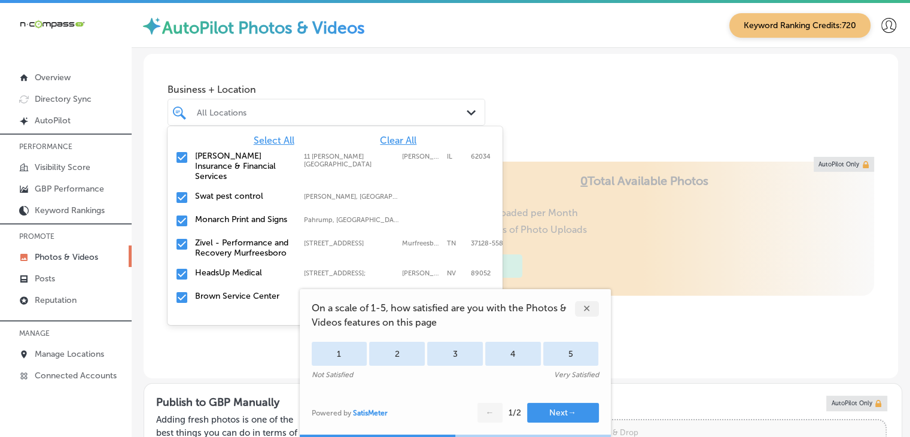
type input "5"
click at [383, 137] on span "Clear All" at bounding box center [398, 140] width 37 height 11
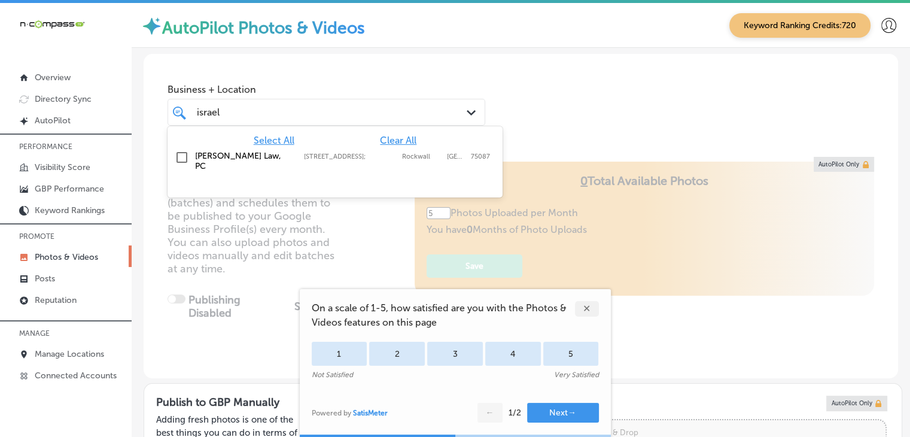
click at [370, 160] on label "[STREET_ADDRESS];" at bounding box center [350, 157] width 92 height 8
type input "israel"
click at [384, 96] on div "Business + Location option 722, East Interstate 30; , selected. option 722, Eas…" at bounding box center [327, 102] width 318 height 48
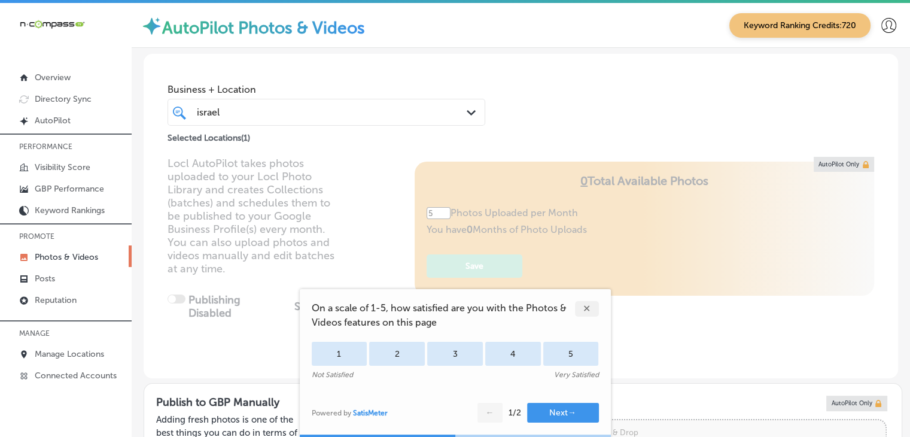
click at [596, 301] on div "✕" at bounding box center [587, 309] width 24 height 16
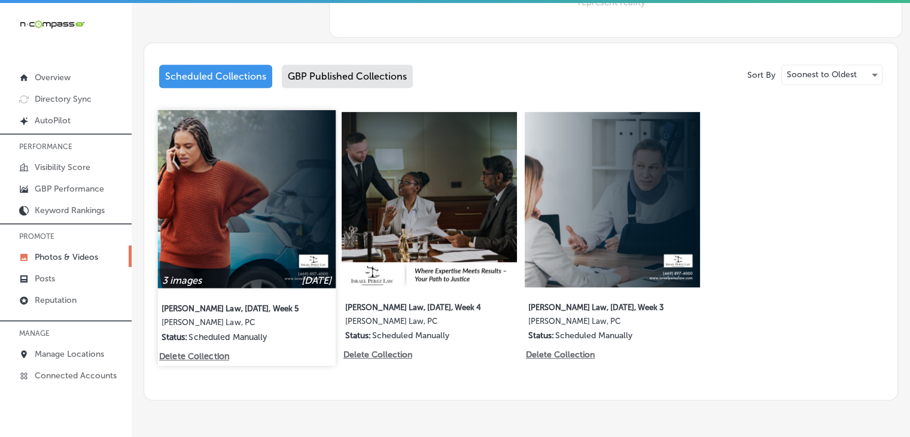
scroll to position [598, 0]
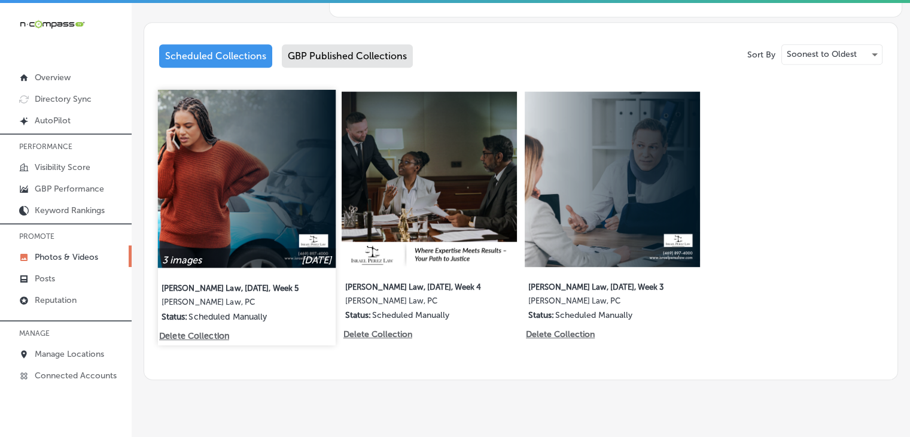
click at [266, 173] on img at bounding box center [247, 179] width 178 height 178
